Goal: Obtain resource: Download file/media

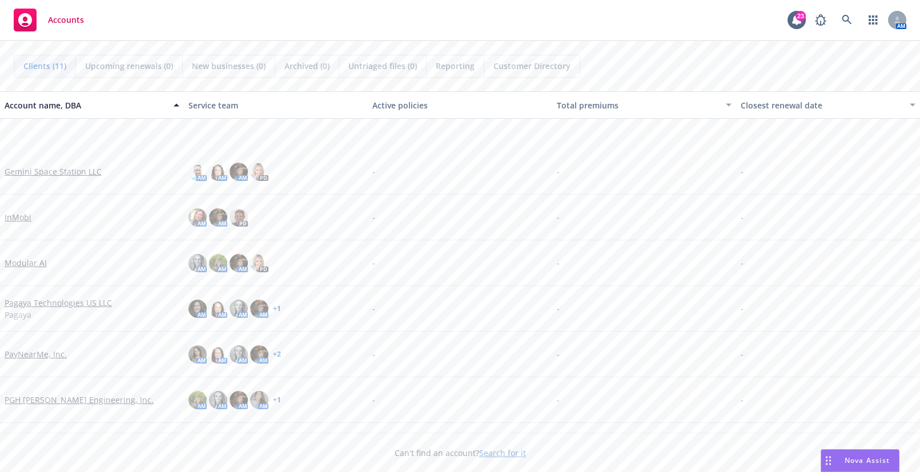
scroll to position [188, 0]
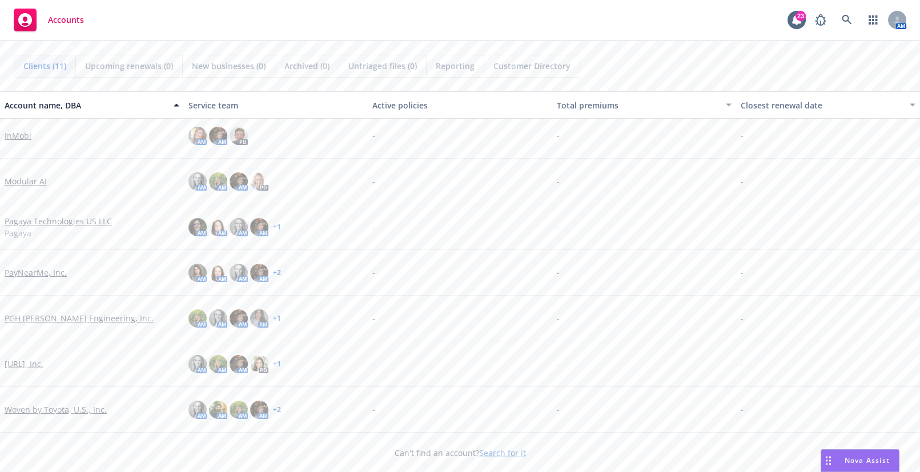
click at [49, 274] on link "PayNearMe, Inc." at bounding box center [36, 273] width 62 height 12
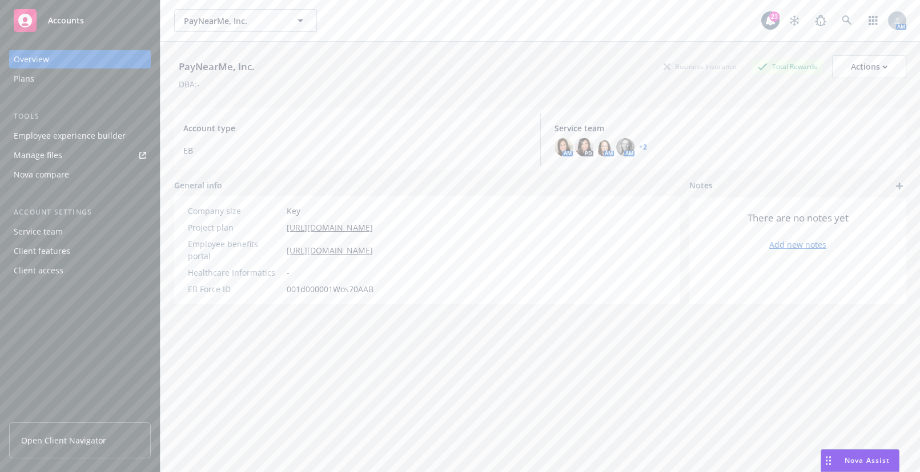
click at [79, 129] on div "Employee experience builder" at bounding box center [70, 136] width 112 height 18
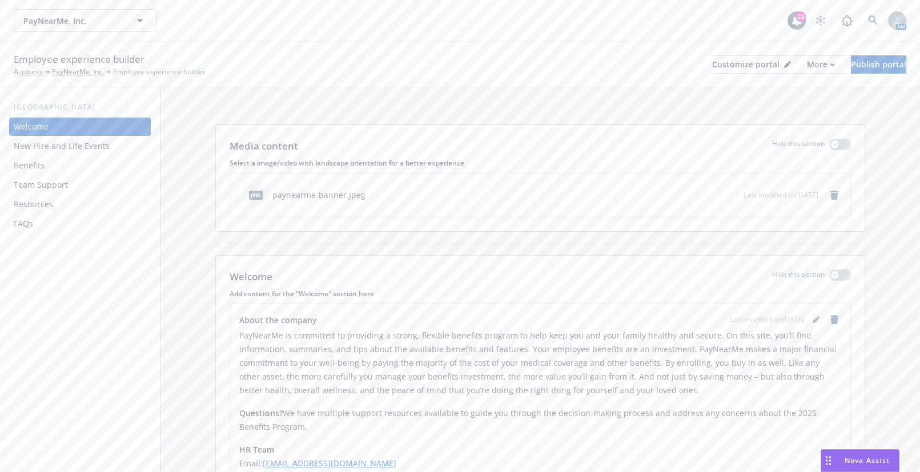
click at [71, 206] on div "Resources" at bounding box center [80, 204] width 132 height 18
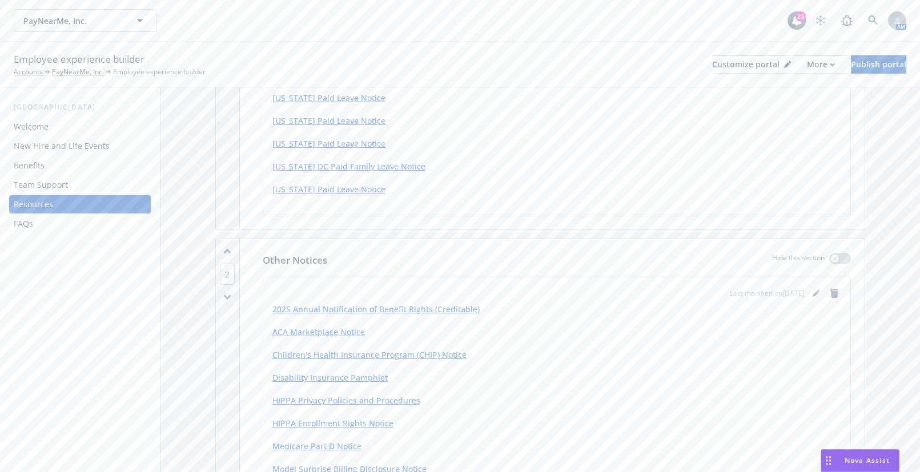
scroll to position [415, 0]
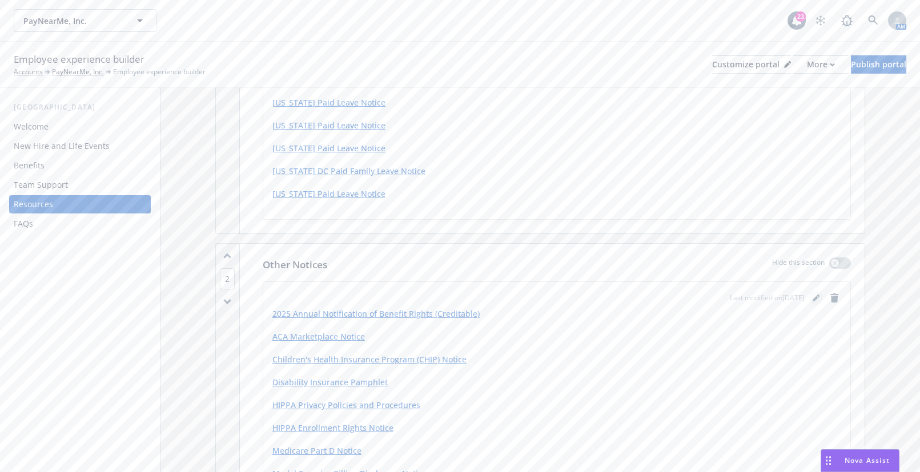
click at [813, 298] on icon "editPencil" at bounding box center [816, 299] width 6 height 6
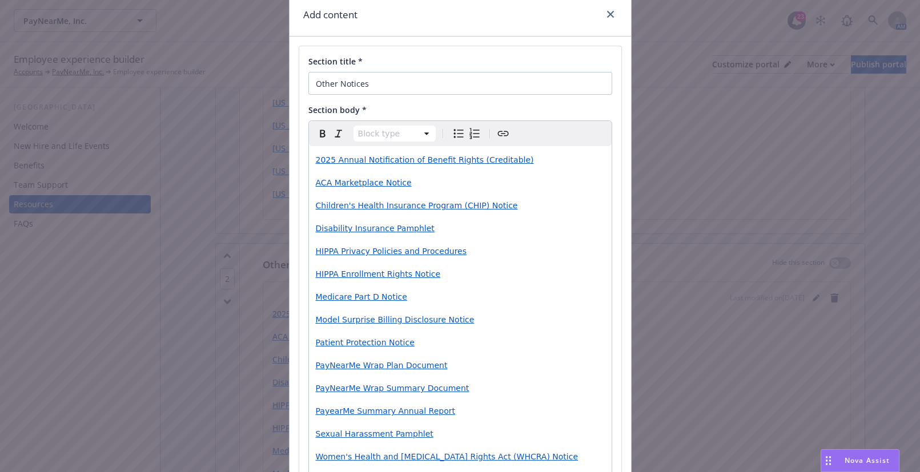
scroll to position [155, 0]
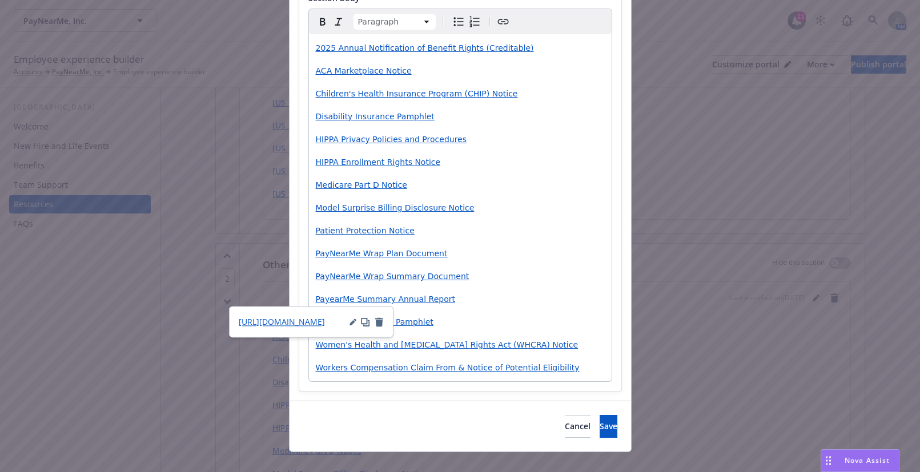
click at [487, 286] on div "2025 Annual Notification of Benefit Rights (Creditable) ACA Marketplace Notice …" at bounding box center [460, 207] width 303 height 347
click at [446, 234] on p "Patient Protection Notice" at bounding box center [460, 231] width 289 height 14
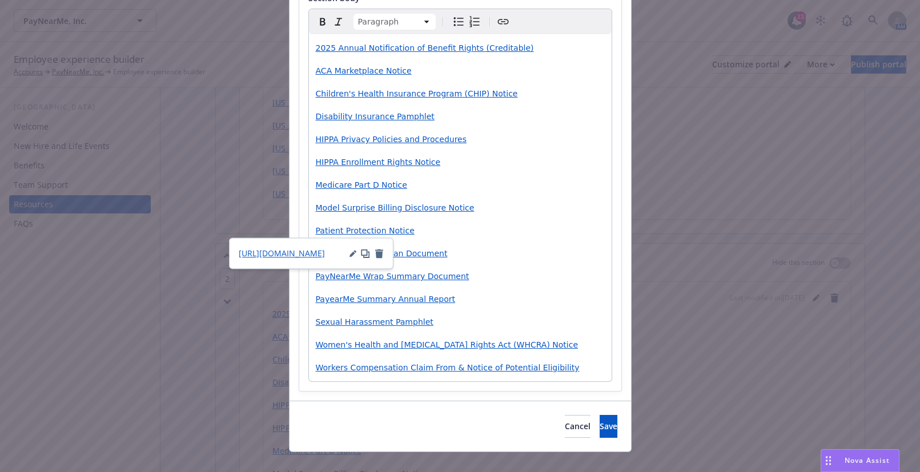
click at [436, 195] on div "2025 Annual Notification of Benefit Rights (Creditable) ACA Marketplace Notice …" at bounding box center [460, 207] width 303 height 347
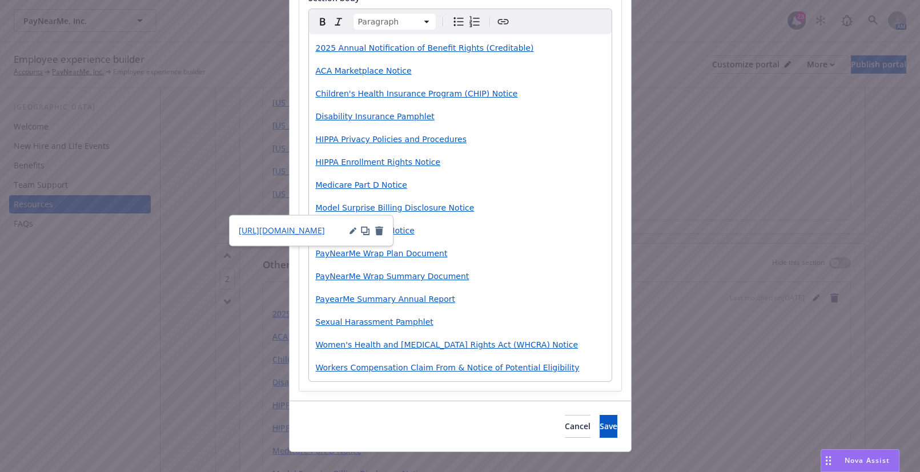
drag, startPoint x: 474, startPoint y: 211, endPoint x: 431, endPoint y: 183, distance: 51.5
click at [473, 210] on p "Model Surprise Billing Disclosure Notice" at bounding box center [460, 208] width 289 height 14
click at [411, 179] on p "Medicare Part D Notice" at bounding box center [460, 185] width 289 height 14
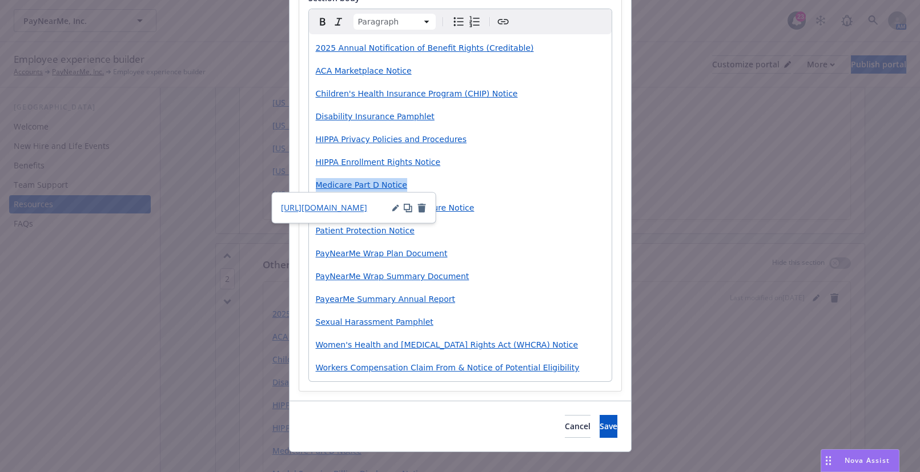
drag, startPoint x: 401, startPoint y: 186, endPoint x: 295, endPoint y: 184, distance: 106.2
click at [299, 184] on div "Section title * Other Notices Section body * Paragraph Paragraph Heading 1 Head…" at bounding box center [460, 162] width 322 height 457
click at [397, 208] on icon "button" at bounding box center [395, 207] width 7 height 7
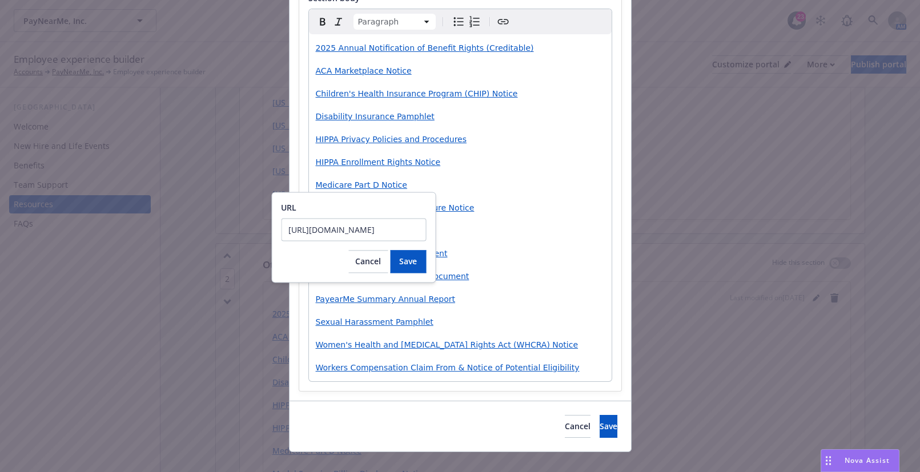
scroll to position [0, 183]
click at [362, 272] on button "Cancel" at bounding box center [367, 261] width 39 height 23
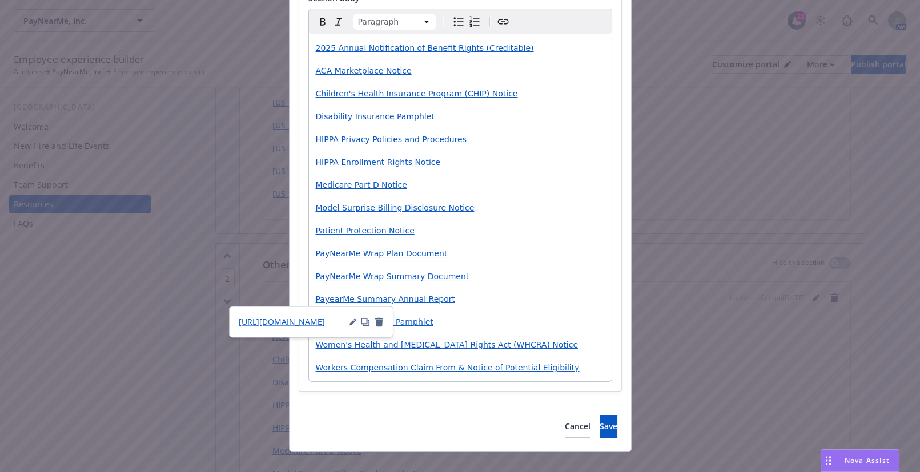
click at [501, 283] on div "2025 Annual Notification of Benefit Rights (Creditable) ACA Marketplace Notice …" at bounding box center [460, 207] width 303 height 347
drag, startPoint x: 505, startPoint y: 295, endPoint x: 516, endPoint y: 308, distance: 17.0
click at [506, 295] on p "PayearMe Summary Annual Report" at bounding box center [460, 299] width 289 height 14
click at [517, 326] on p "Sexual Harassment Pamphlet" at bounding box center [460, 322] width 289 height 14
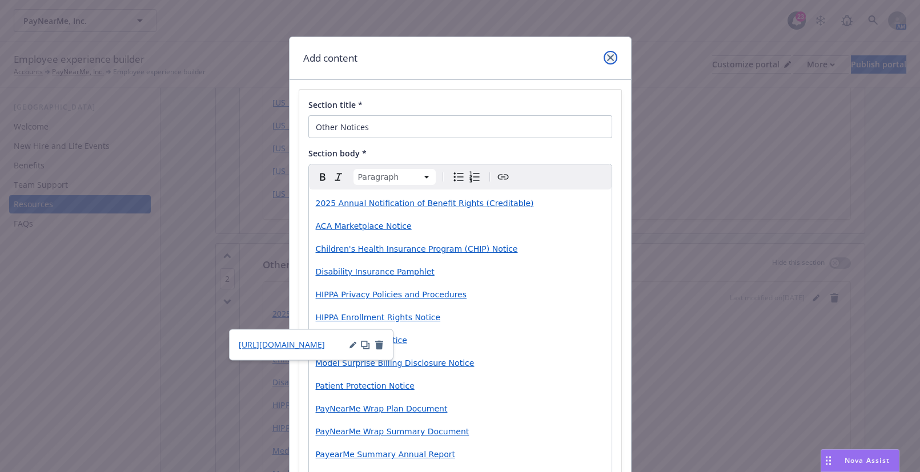
click at [611, 57] on link "close" at bounding box center [611, 58] width 14 height 14
